Goal: Information Seeking & Learning: Learn about a topic

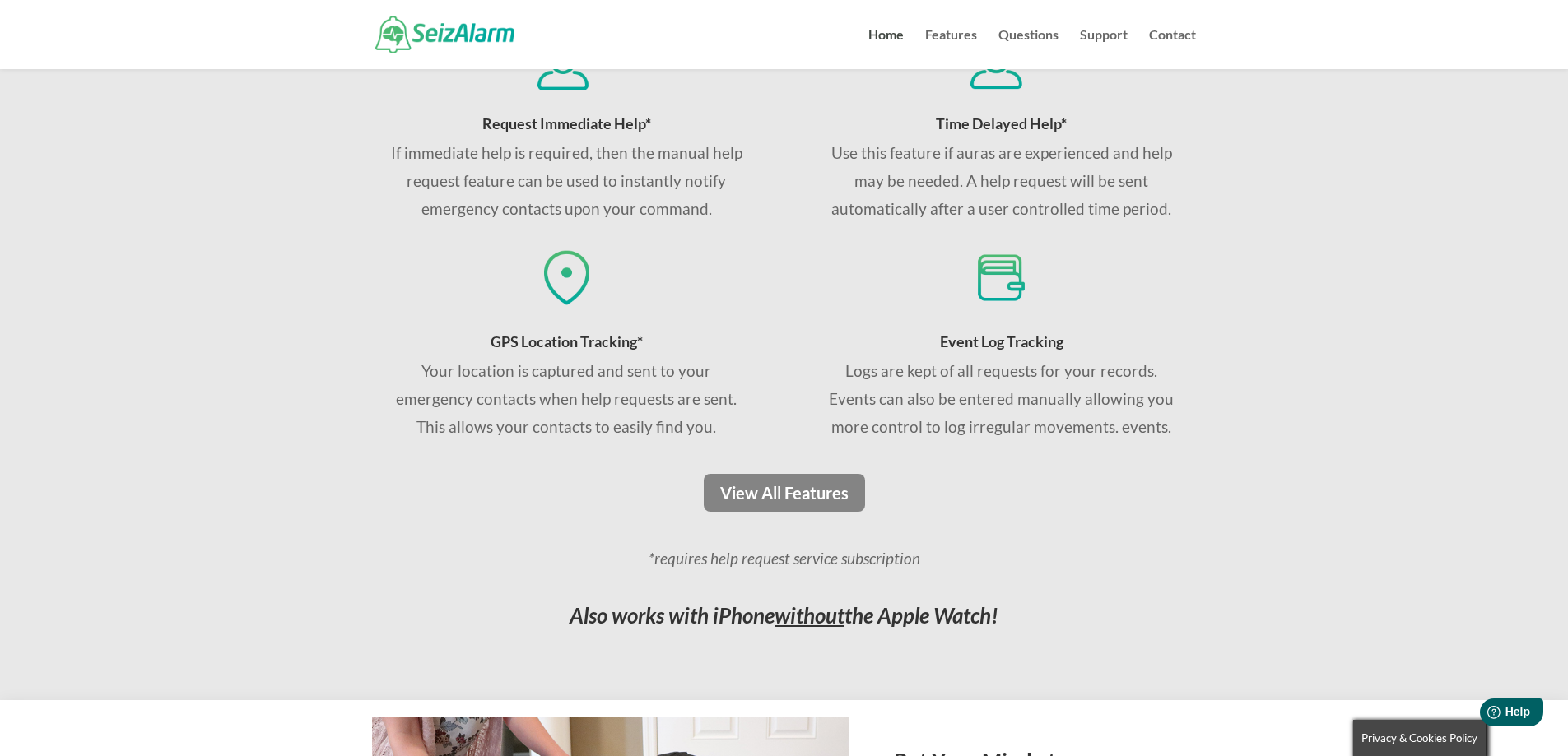
scroll to position [1105, 0]
drag, startPoint x: 827, startPoint y: 503, endPoint x: 1149, endPoint y: 454, distance: 325.7
click at [1149, 454] on div "Detects Irregular Motion* Monitors for abnormal repetitive motion and, if detec…" at bounding box center [784, 125] width 824 height 692
click at [950, 32] on link "Features" at bounding box center [951, 49] width 52 height 40
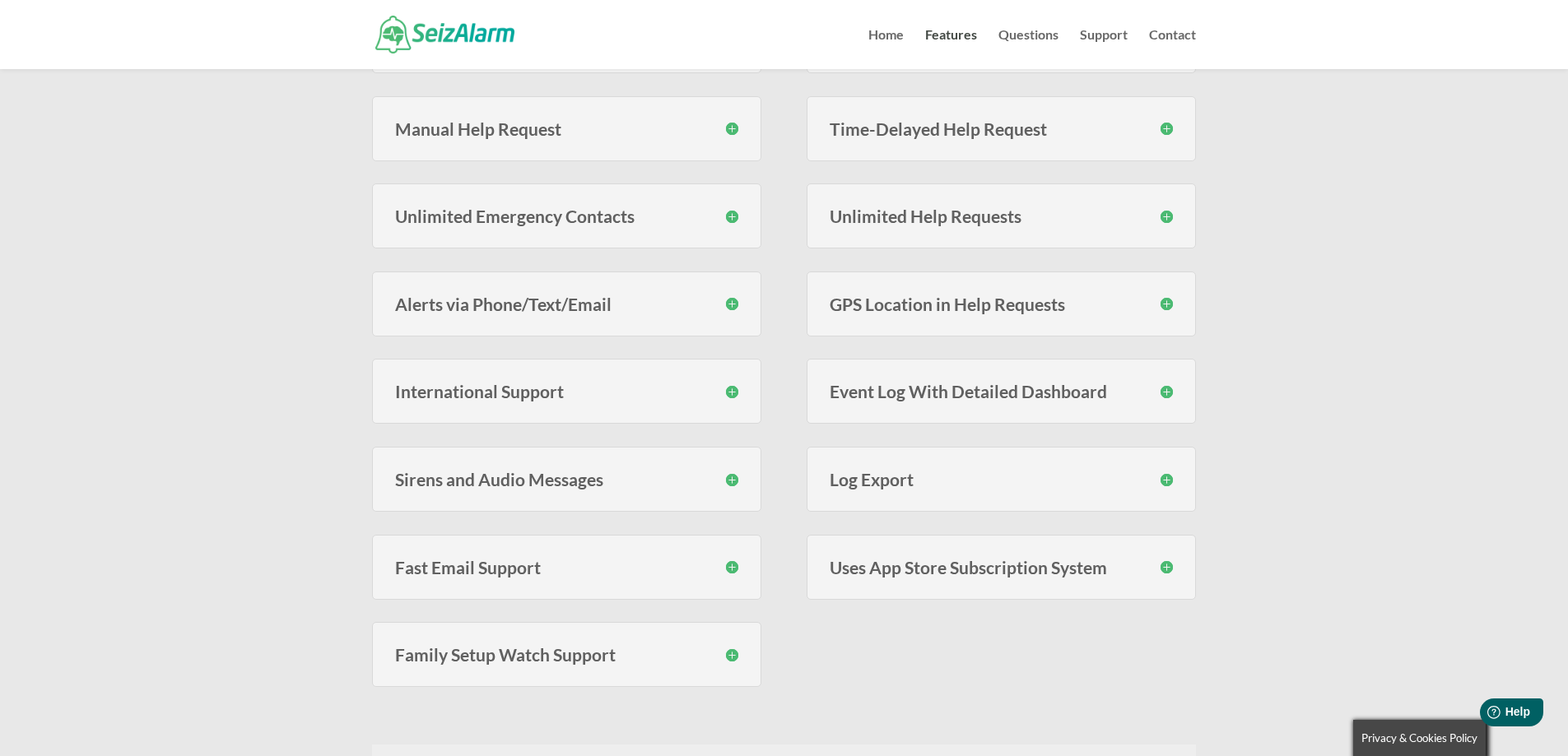
scroll to position [485, 0]
click at [710, 487] on div "Sirens and Audio Messages During an event you can optionally choose to have a s…" at bounding box center [567, 478] width 390 height 65
click at [698, 483] on h3 "Sirens and Audio Messages" at bounding box center [567, 478] width 343 height 17
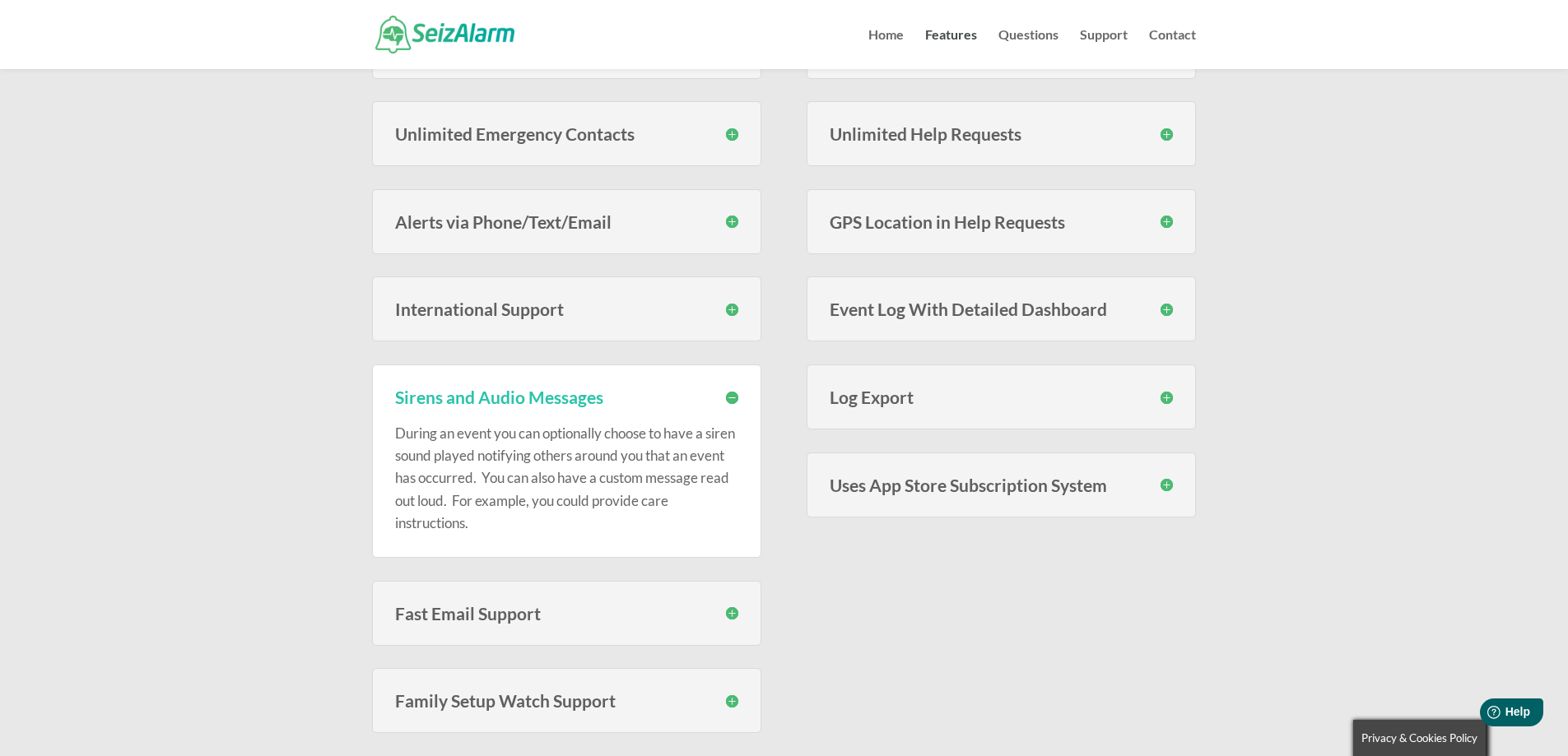
scroll to position [568, 0]
click at [533, 620] on h3 "Fast Email Support" at bounding box center [567, 612] width 343 height 17
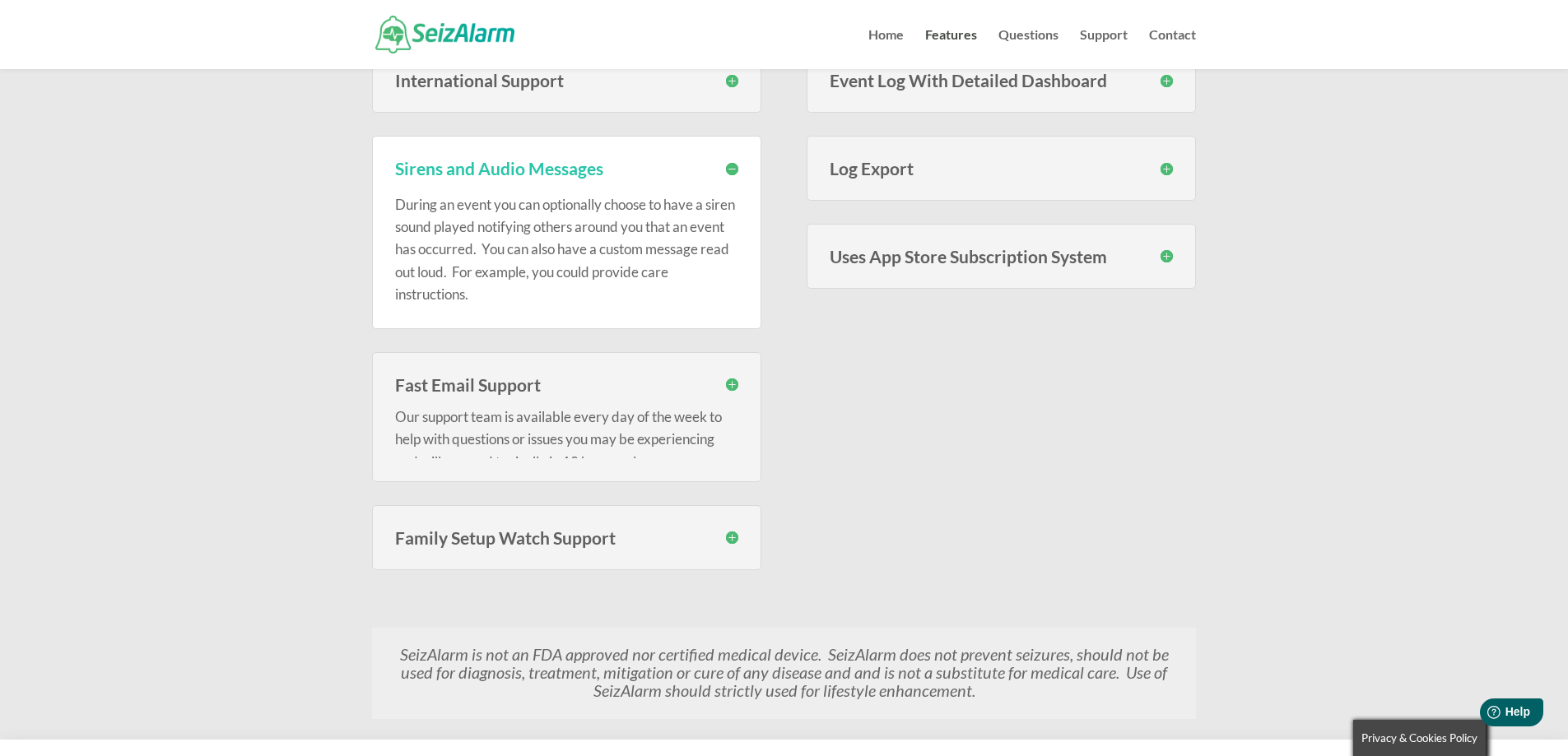
scroll to position [815, 0]
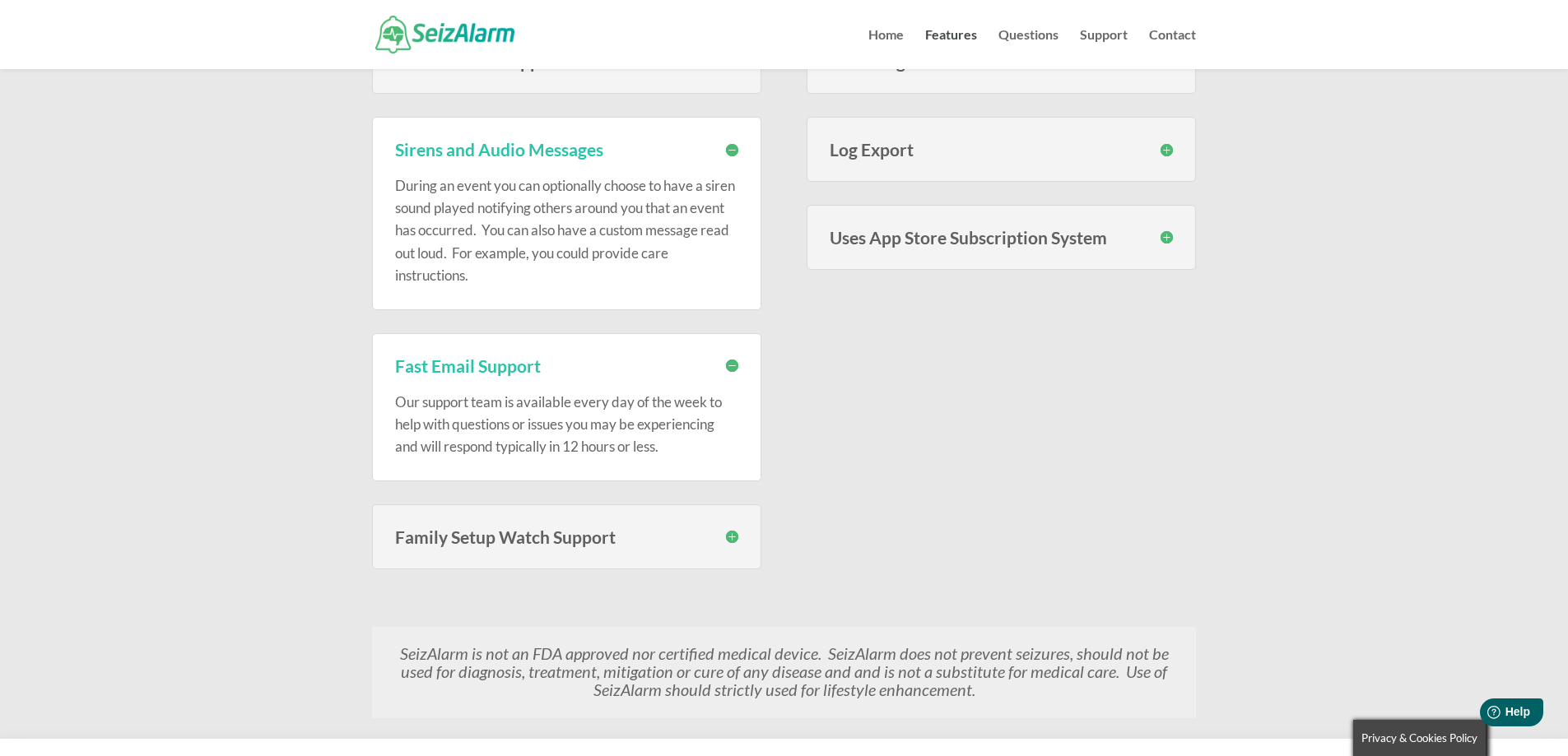
click at [569, 553] on div "Family Setup Watch Support SeizAlarm now lets you link Family Setup Watches to …" at bounding box center [567, 536] width 390 height 65
click at [571, 547] on div "Family Setup Watch Support SeizAlarm now lets you link Family Setup Watches to …" at bounding box center [567, 536] width 390 height 65
click at [575, 540] on h3 "Family Setup Watch Support" at bounding box center [567, 536] width 343 height 17
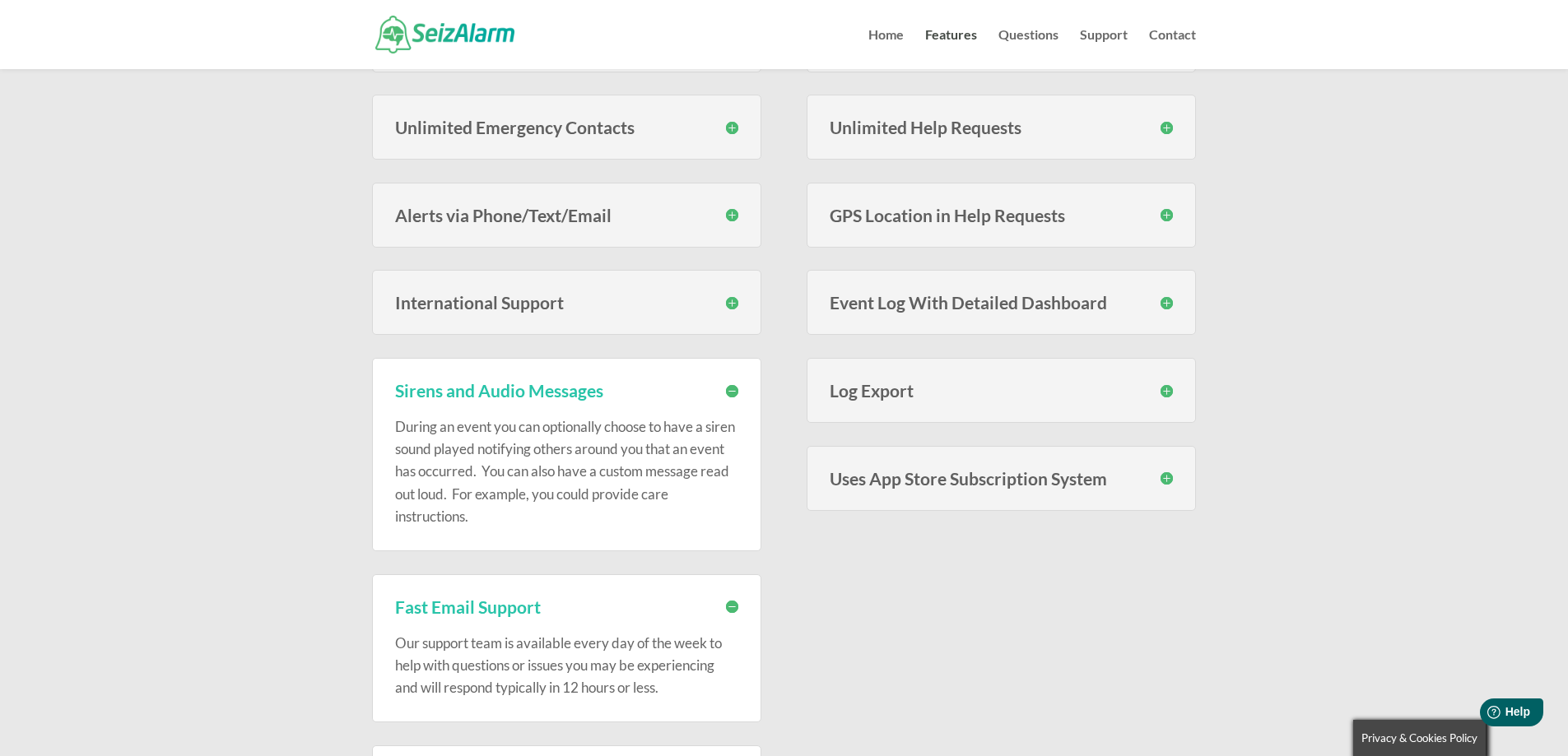
scroll to position [568, 0]
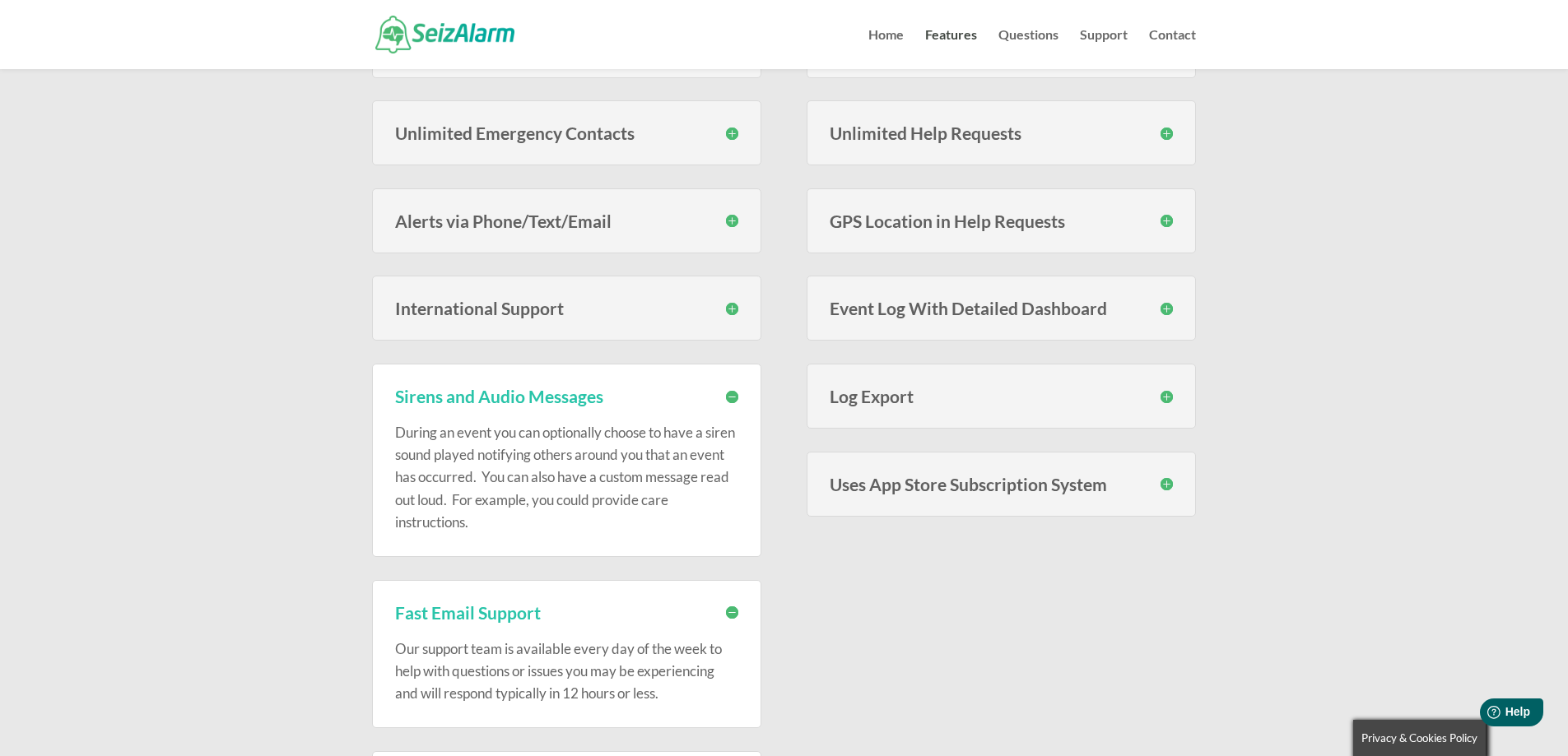
click at [922, 508] on div "Uses App Store Subscription System To make subscribing easy and to make it easy…" at bounding box center [1002, 484] width 390 height 65
click at [930, 492] on h3 "Uses App Store Subscription System" at bounding box center [1002, 484] width 343 height 17
